Goal: Task Accomplishment & Management: Use online tool/utility

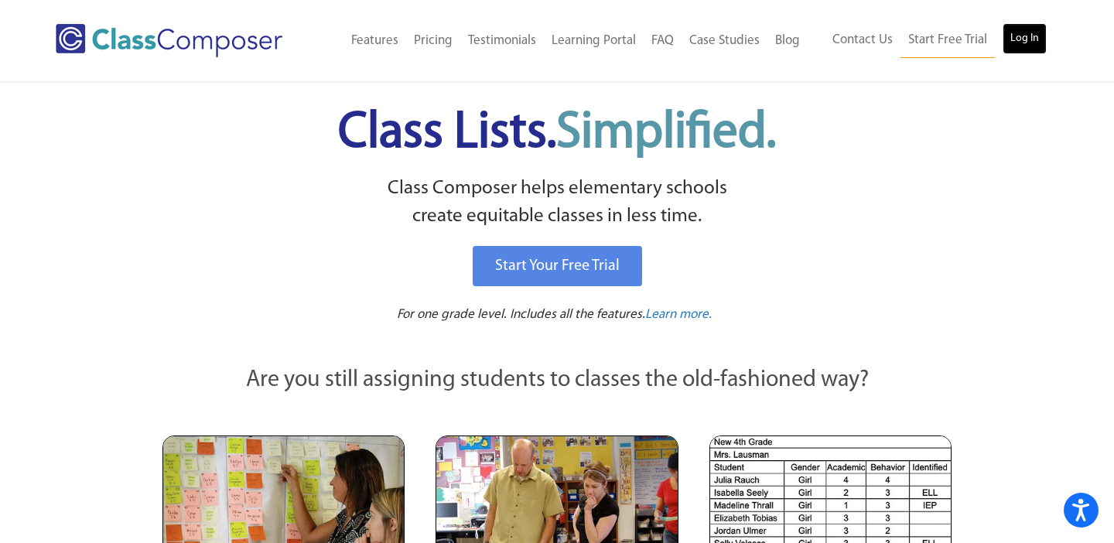
click at [1023, 37] on link "Log In" at bounding box center [1025, 38] width 44 height 31
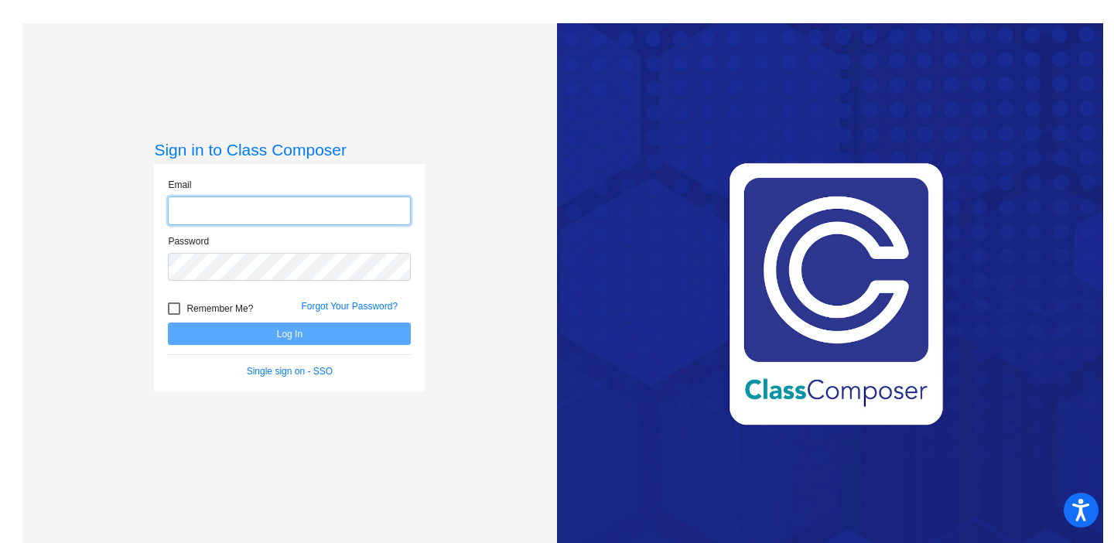
type input "deanna.sanders@hesperiausd.org"
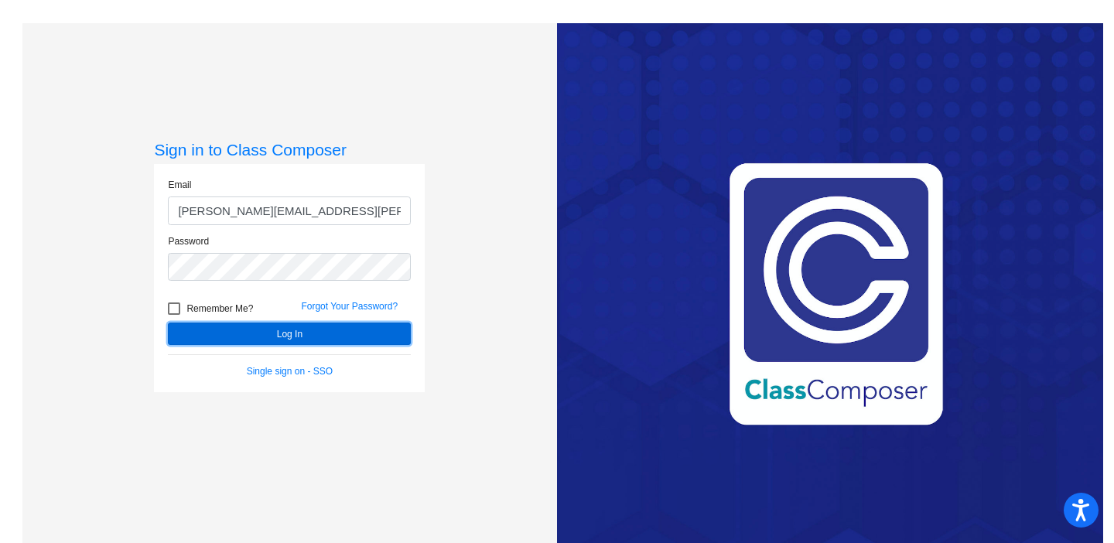
click at [292, 332] on button "Log In" at bounding box center [289, 334] width 243 height 22
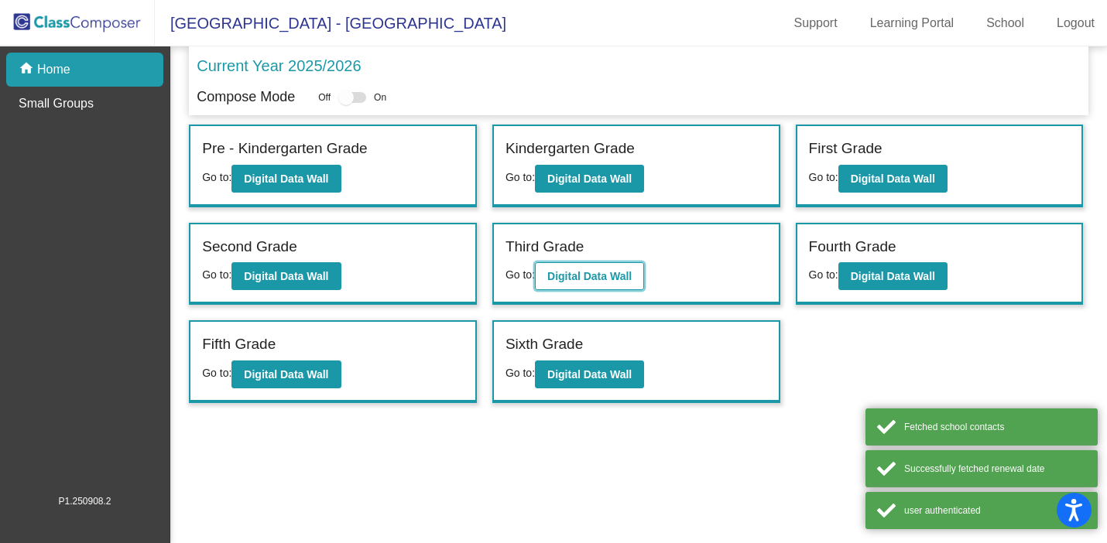
click at [627, 277] on b "Digital Data Wall" at bounding box center [589, 276] width 84 height 12
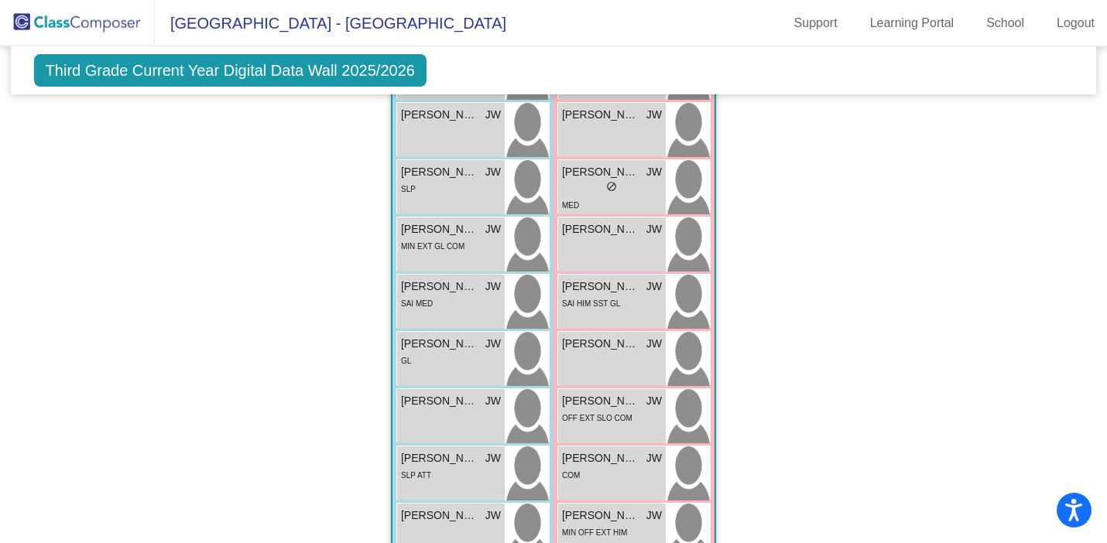
scroll to position [1556, 0]
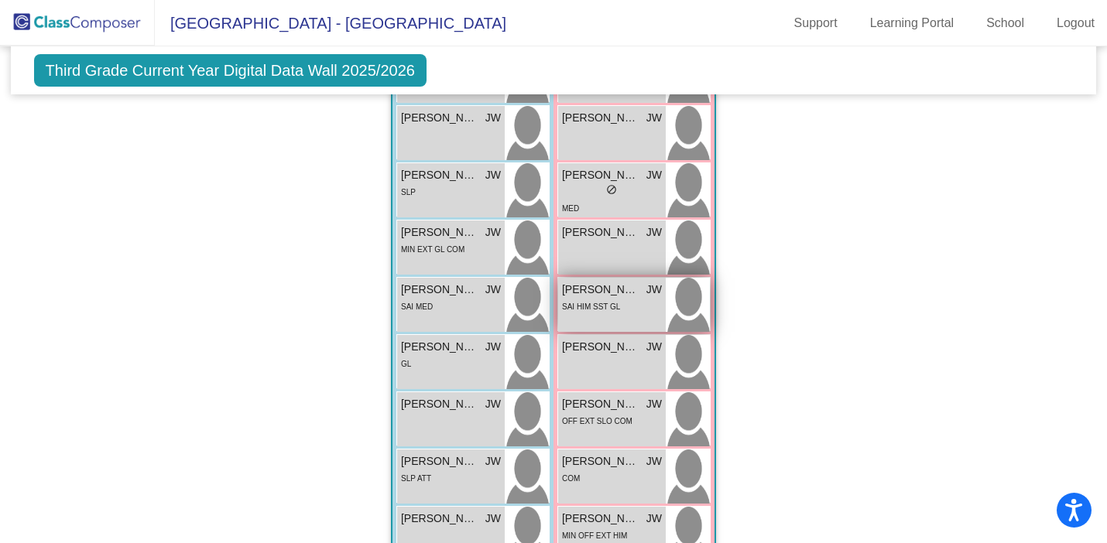
click at [598, 309] on span "SAI HIM SST GL" at bounding box center [591, 307] width 58 height 9
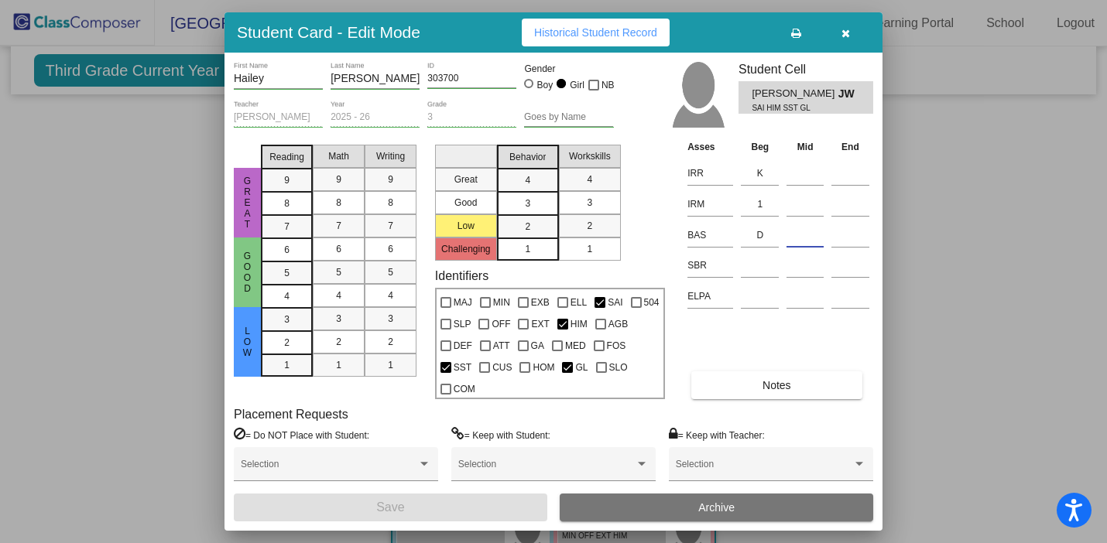
click at [801, 237] on input at bounding box center [804, 235] width 37 height 23
click at [951, 321] on div at bounding box center [553, 271] width 1107 height 543
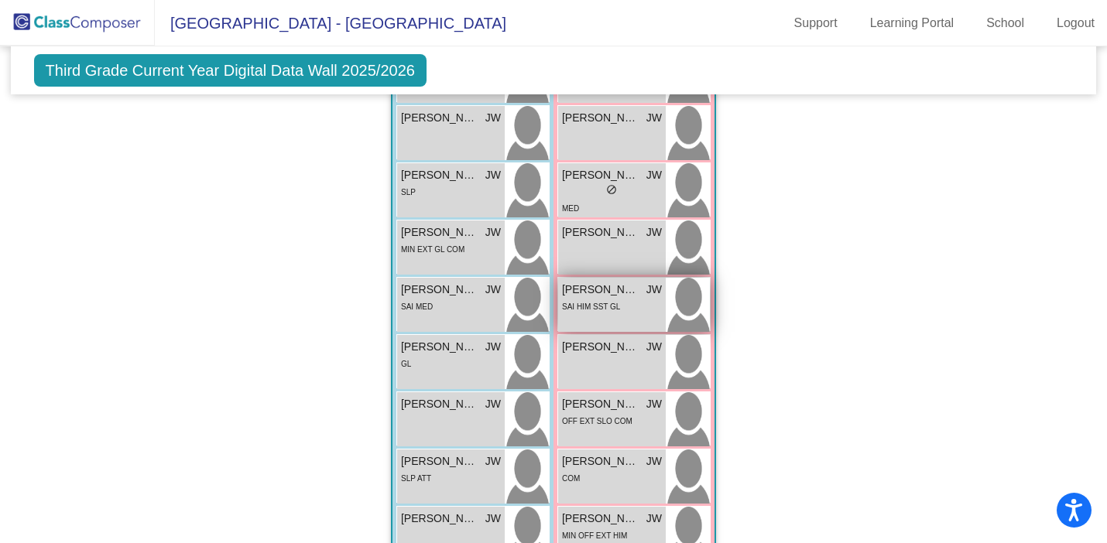
click at [632, 308] on div "SAI HIM SST GL" at bounding box center [612, 306] width 100 height 16
